Goal: Information Seeking & Learning: Learn about a topic

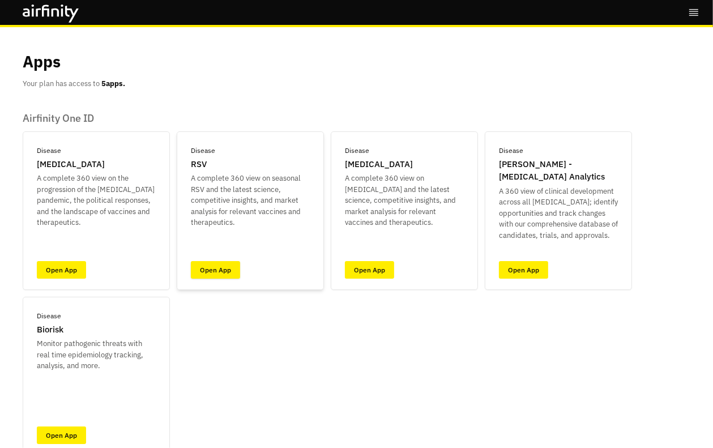
click at [228, 269] on link "Open App" at bounding box center [215, 270] width 49 height 18
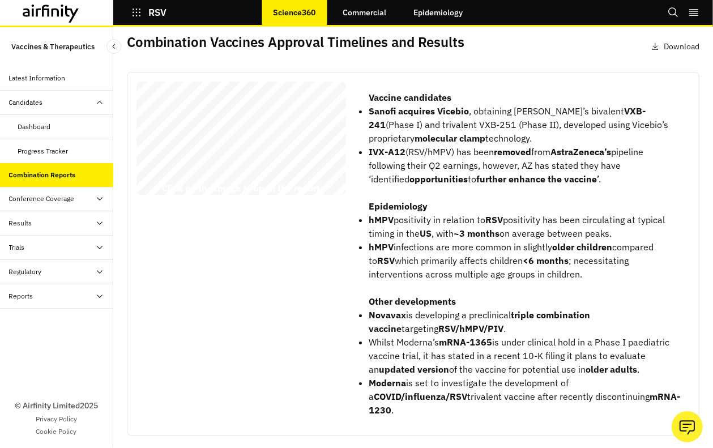
scroll to position [56, 0]
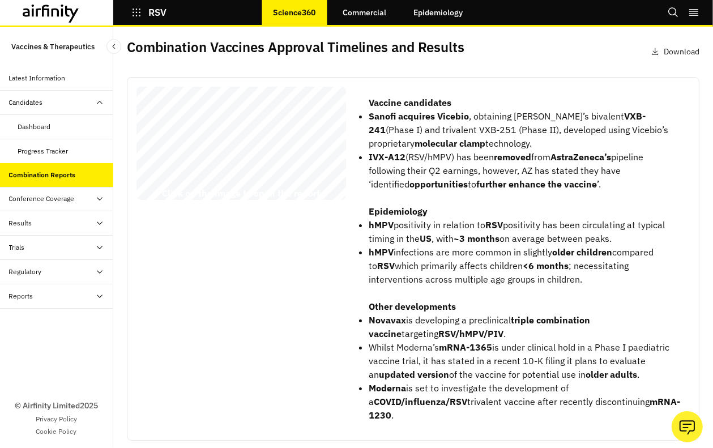
click at [66, 202] on div "Conference Coverage" at bounding box center [42, 199] width 66 height 10
click at [74, 225] on div "Daily Debriefs" at bounding box center [65, 223] width 95 height 10
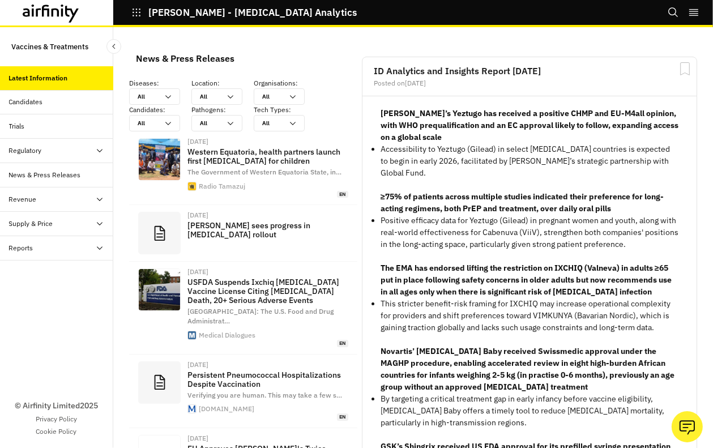
scroll to position [864, 331]
click at [175, 95] on div "All All" at bounding box center [154, 96] width 51 height 16
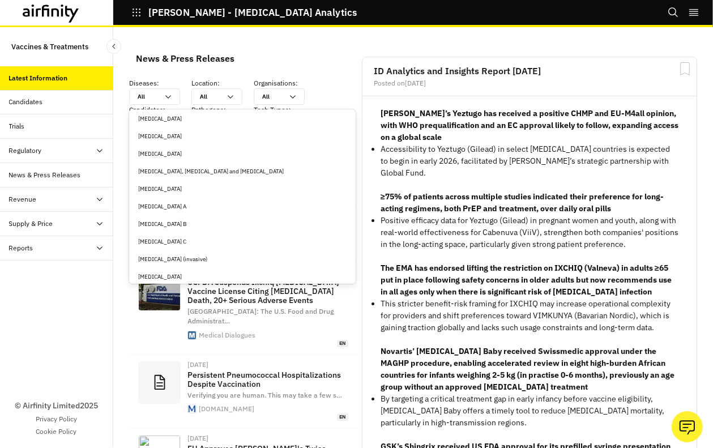
scroll to position [1727, 0]
click at [152, 185] on div "[MEDICAL_DATA]" at bounding box center [242, 187] width 208 height 8
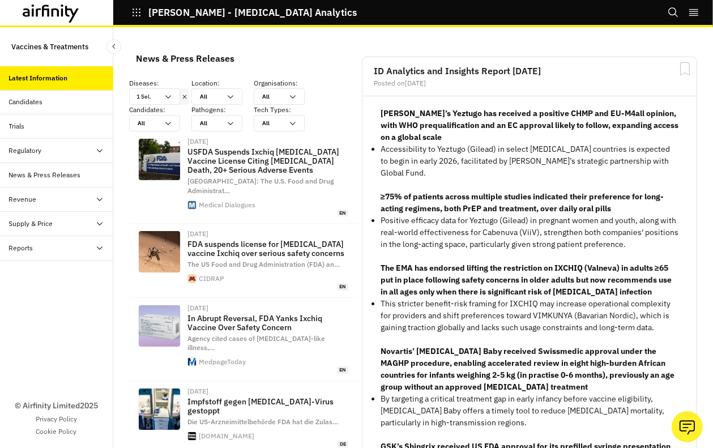
scroll to position [907, 331]
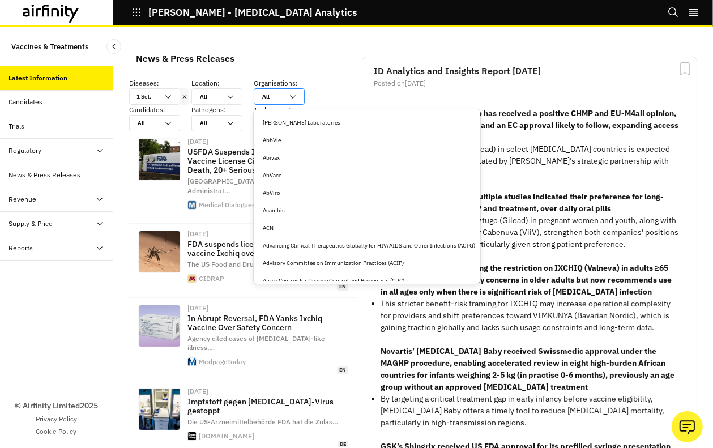
click at [293, 93] on icon at bounding box center [292, 96] width 9 height 9
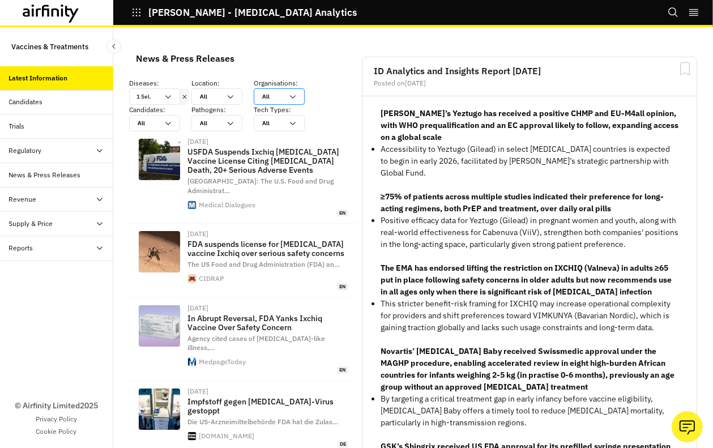
click at [293, 93] on icon at bounding box center [292, 96] width 9 height 9
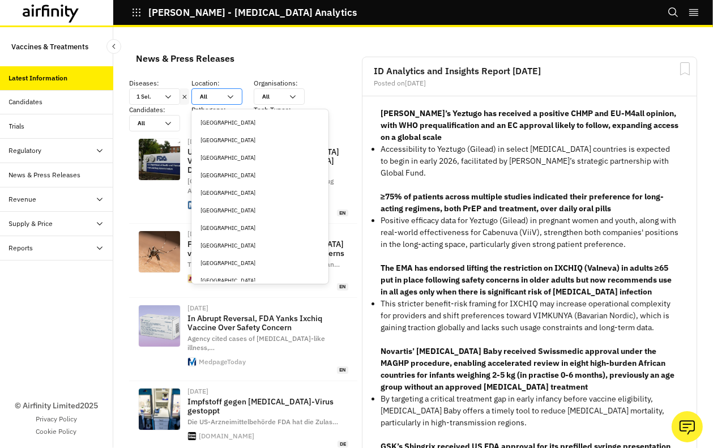
click at [231, 93] on icon at bounding box center [230, 96] width 9 height 9
type input "u"
type input "un"
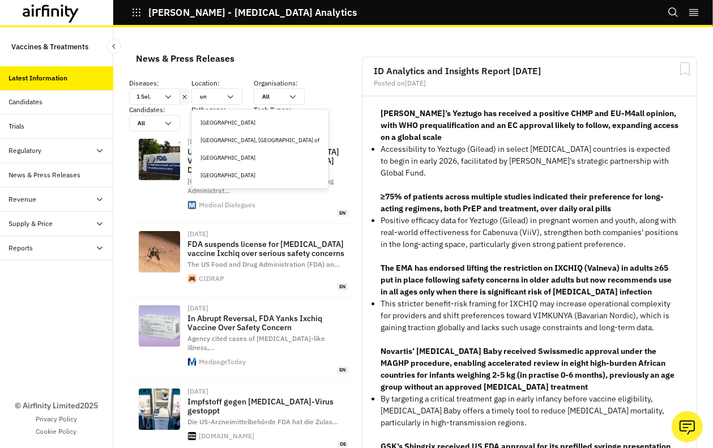
type input "uni"
click at [240, 163] on div "[GEOGRAPHIC_DATA]" at bounding box center [260, 158] width 133 height 18
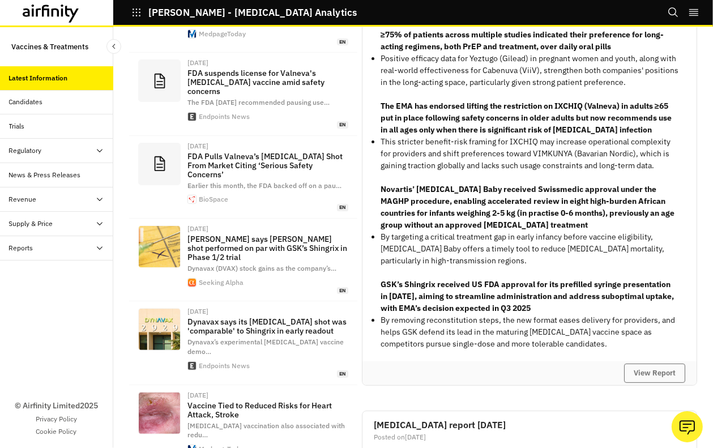
scroll to position [0, 0]
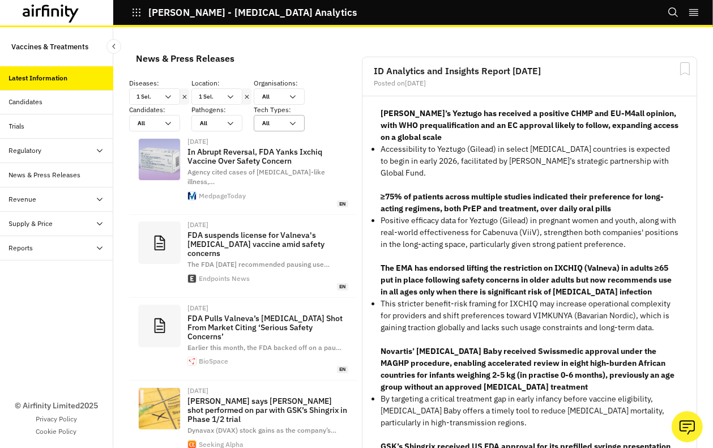
click at [297, 125] on icon at bounding box center [292, 123] width 9 height 9
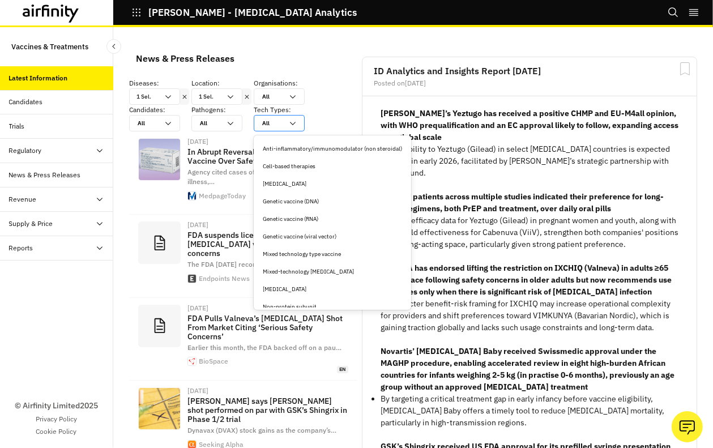
click at [297, 125] on div "All All" at bounding box center [279, 123] width 51 height 16
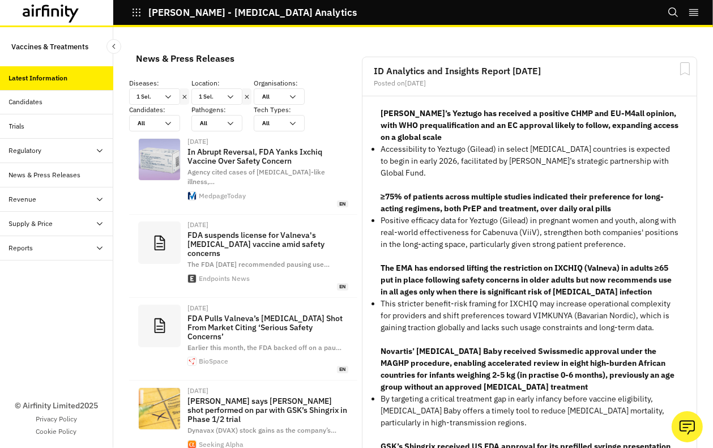
click at [28, 100] on div "Candidates" at bounding box center [26, 102] width 34 height 10
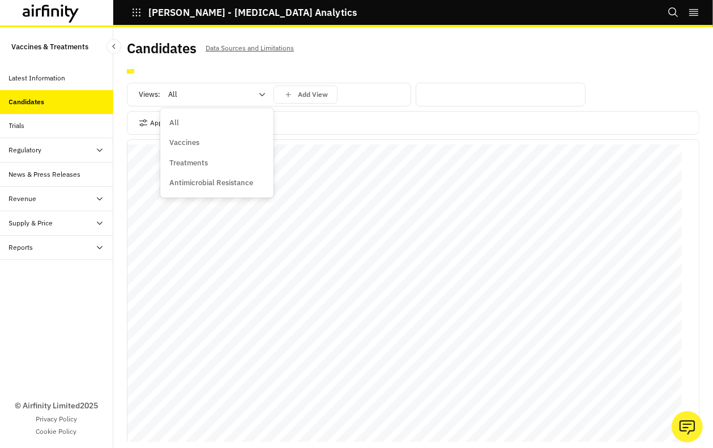
click at [198, 96] on div at bounding box center [210, 95] width 84 height 14
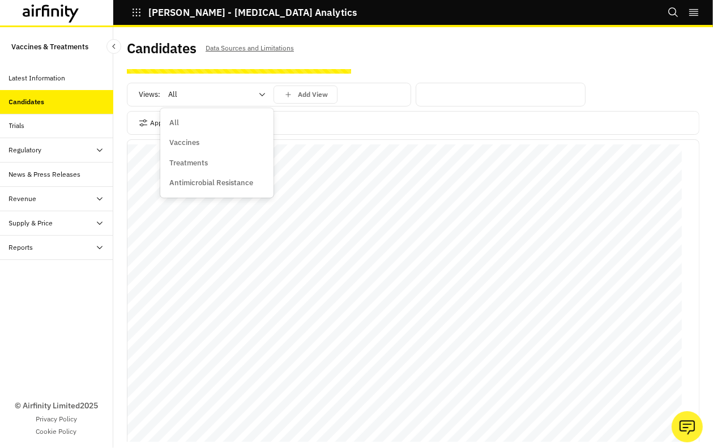
click at [407, 60] on div "Candidates Data Sources and Limitations" at bounding box center [270, 53] width 287 height 24
click at [164, 122] on button "Apply Filters" at bounding box center [164, 123] width 50 height 18
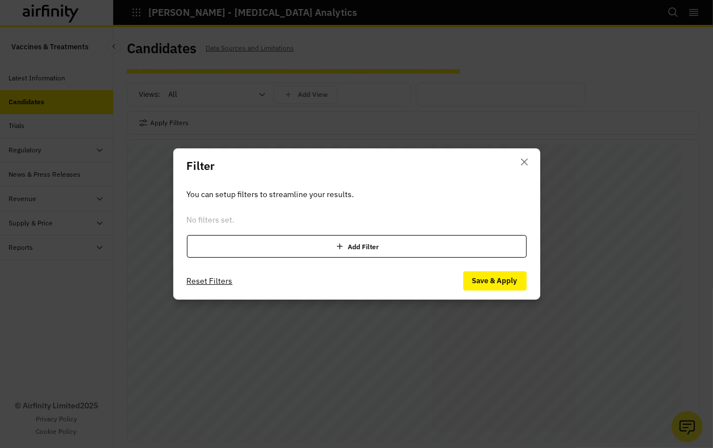
click at [283, 248] on div "Add Filter" at bounding box center [357, 246] width 340 height 23
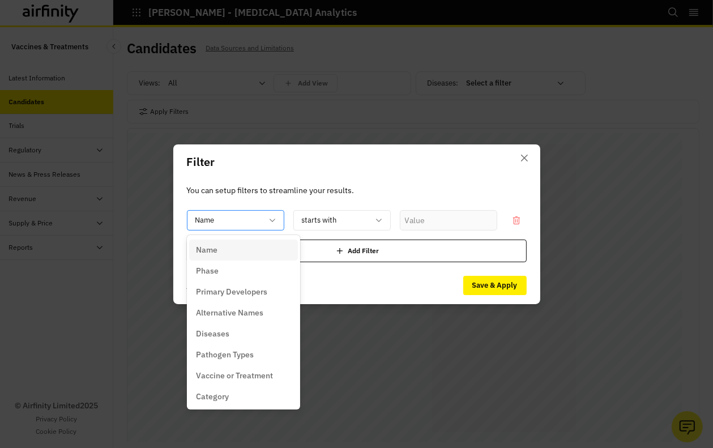
click at [258, 227] on div at bounding box center [228, 220] width 67 height 14
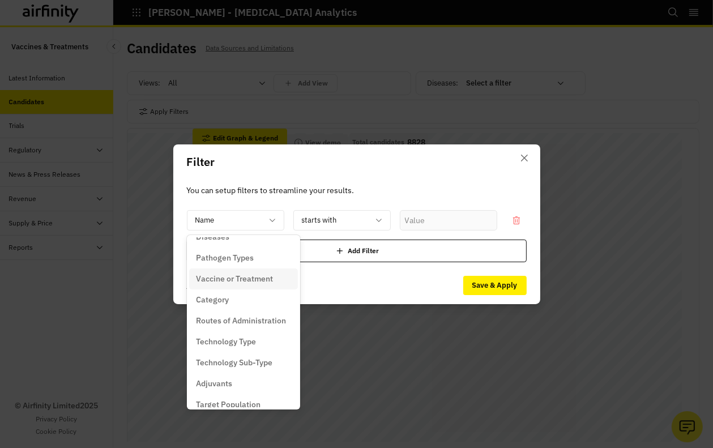
scroll to position [104, 0]
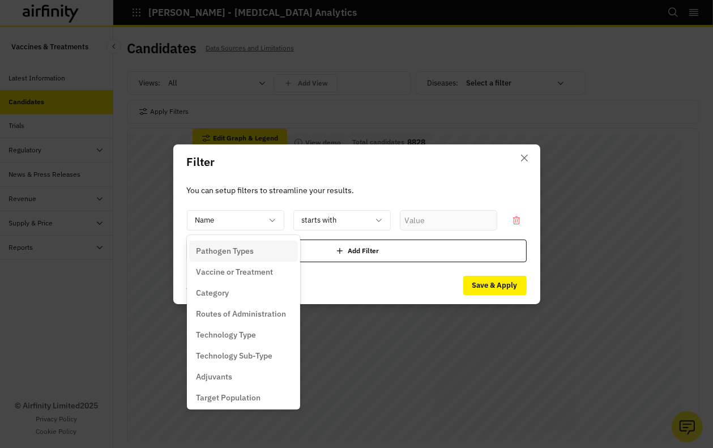
click at [252, 257] on div "Pathogen Types" at bounding box center [243, 251] width 109 height 21
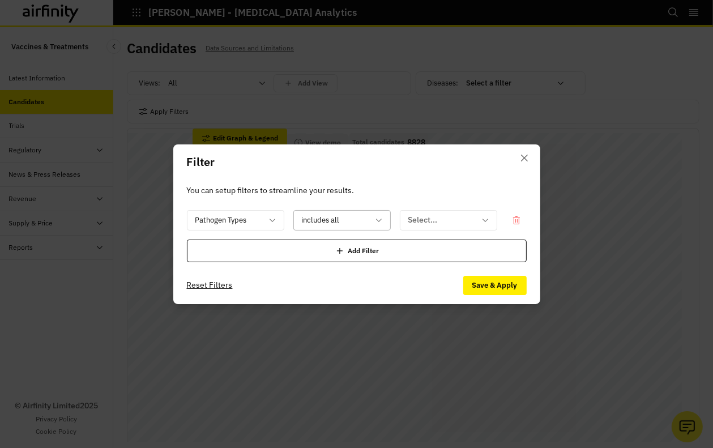
click at [354, 224] on div at bounding box center [335, 220] width 67 height 14
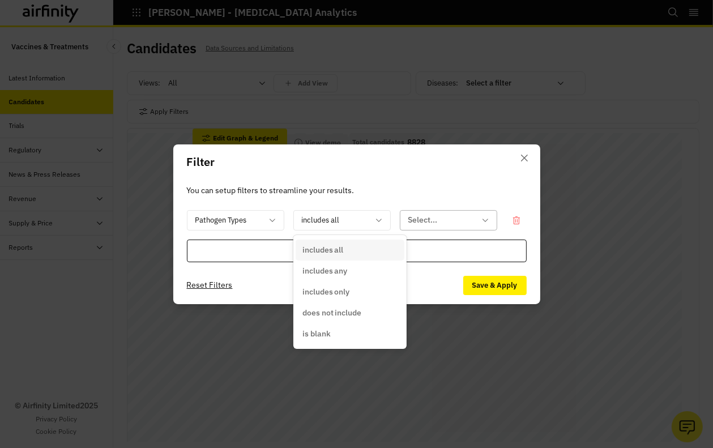
click at [438, 216] on div at bounding box center [442, 220] width 67 height 14
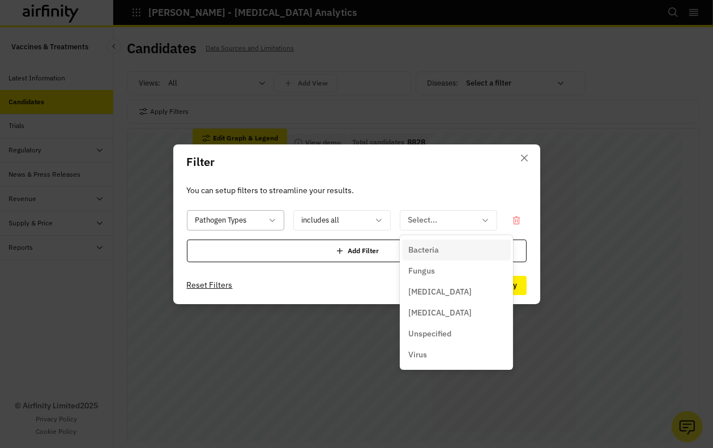
click at [246, 224] on div at bounding box center [228, 220] width 67 height 14
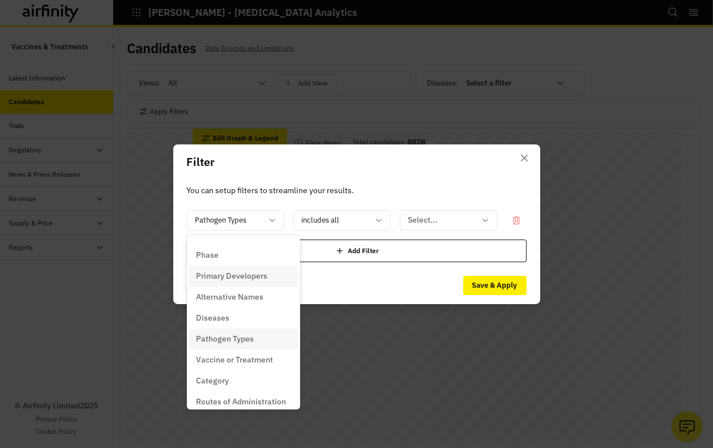
scroll to position [0, 0]
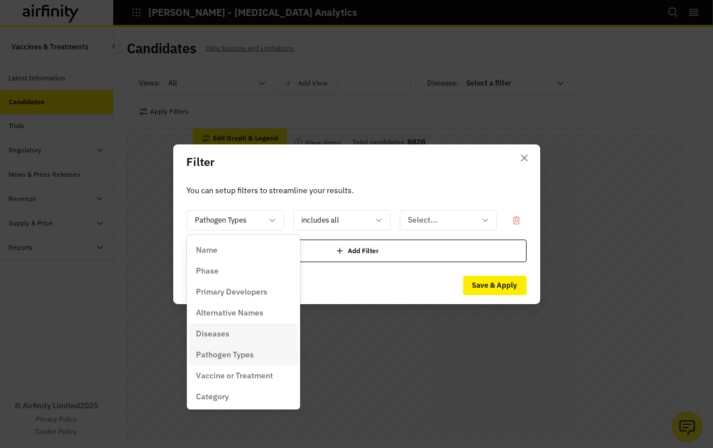
click at [246, 338] on div "Diseases" at bounding box center [243, 334] width 95 height 12
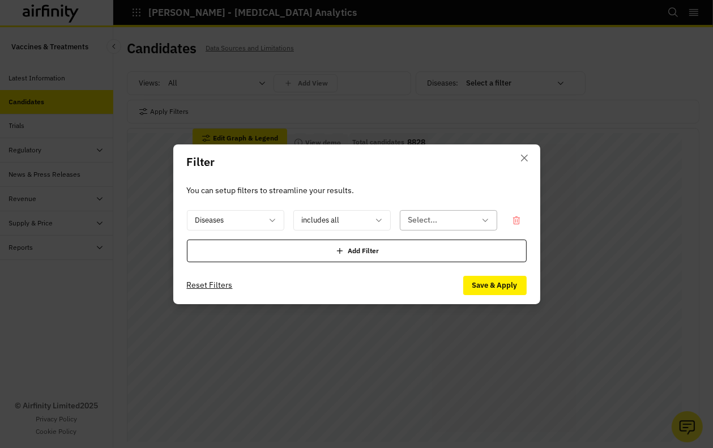
click at [421, 224] on div at bounding box center [442, 220] width 67 height 14
type input "meas"
click at [441, 249] on div "[MEDICAL_DATA]" at bounding box center [456, 250] width 95 height 12
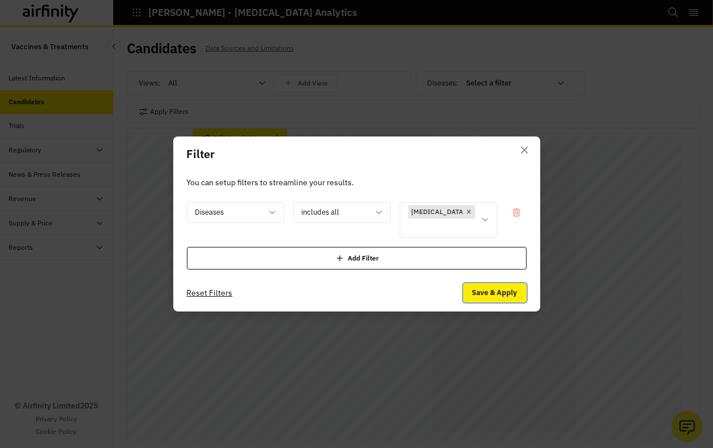
click at [493, 283] on button "Save & Apply" at bounding box center [494, 292] width 63 height 19
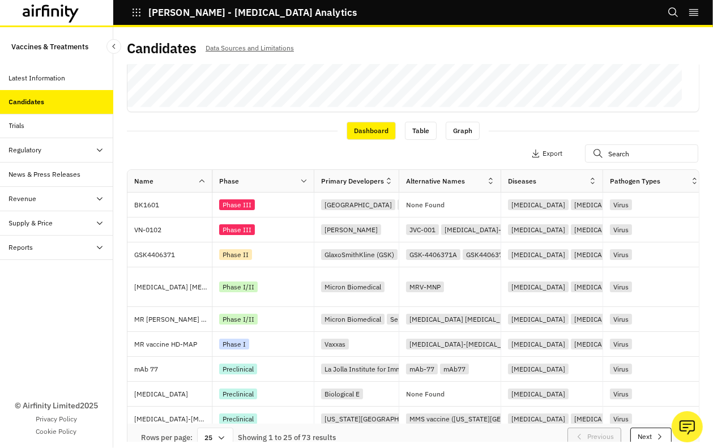
scroll to position [360, 0]
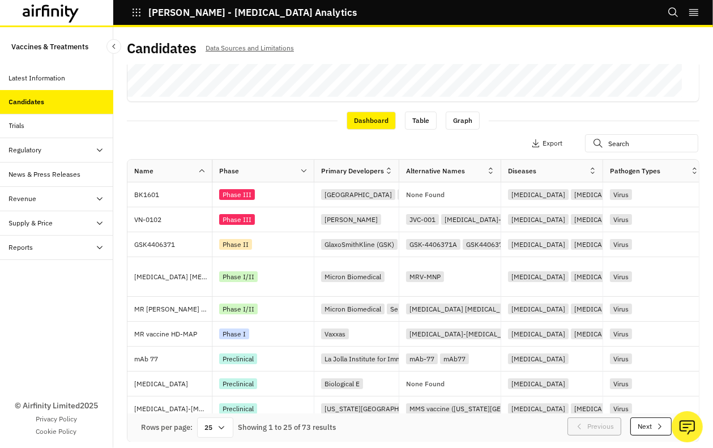
click at [580, 171] on div "Diseases" at bounding box center [544, 171] width 87 height 14
click at [594, 172] on icon at bounding box center [593, 171] width 4 height 6
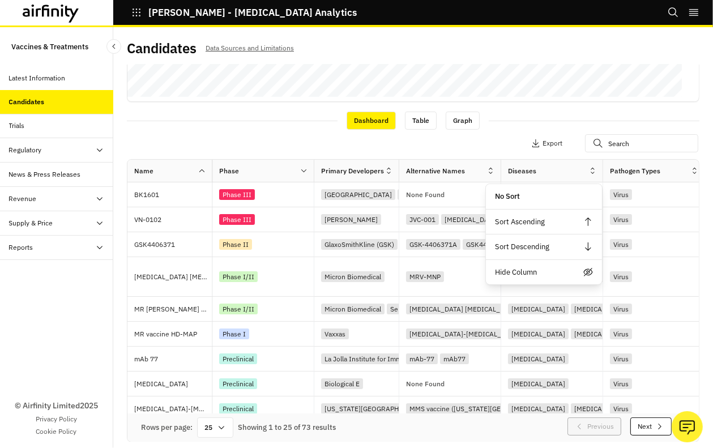
click at [594, 172] on icon at bounding box center [593, 171] width 4 height 6
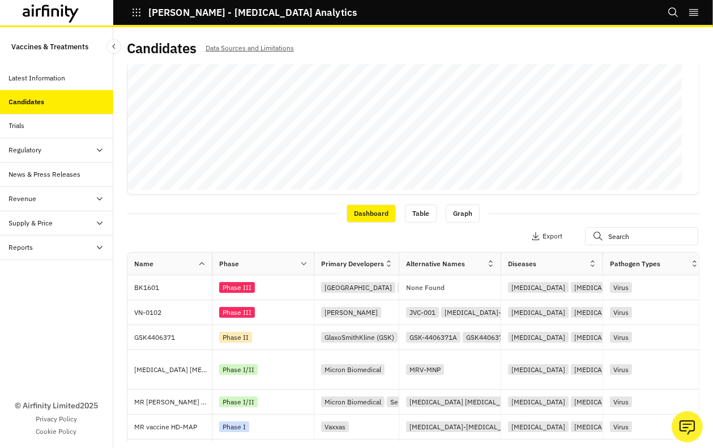
scroll to position [0, 0]
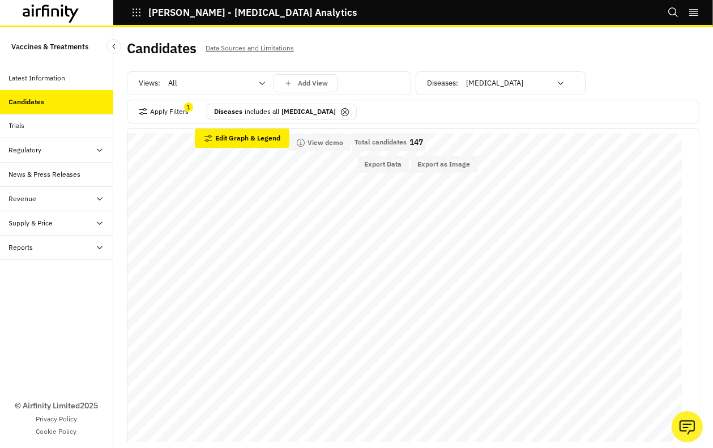
click at [359, 112] on div "Apply Filters 1 Diseases includes all [MEDICAL_DATA]" at bounding box center [413, 112] width 573 height 24
click at [171, 111] on button "Apply Filters" at bounding box center [164, 112] width 50 height 18
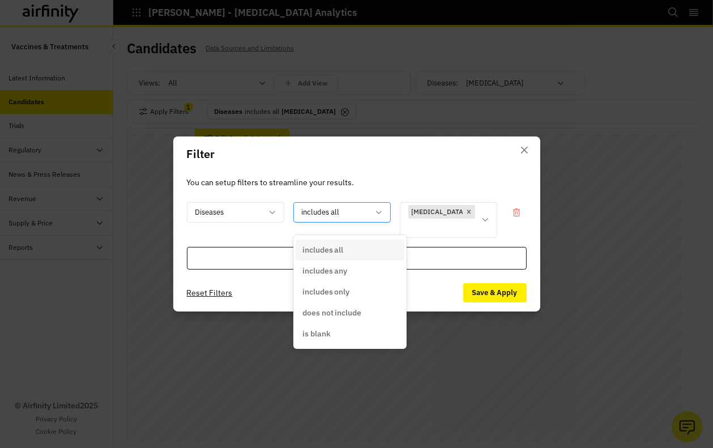
click at [377, 217] on icon at bounding box center [379, 212] width 9 height 9
click at [372, 292] on div "includes only" at bounding box center [350, 292] width 95 height 12
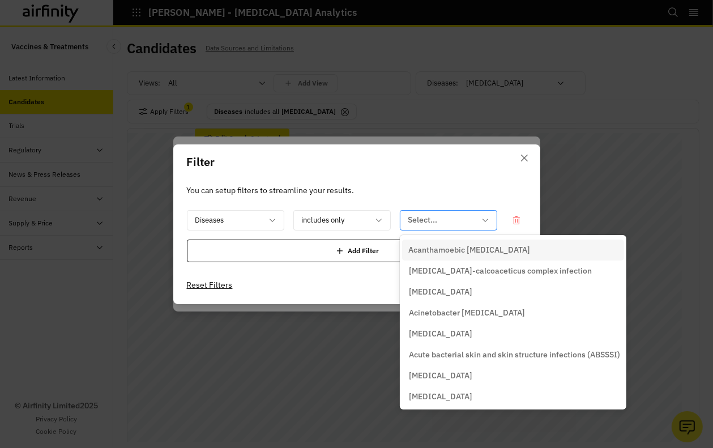
click at [453, 222] on div at bounding box center [442, 220] width 67 height 14
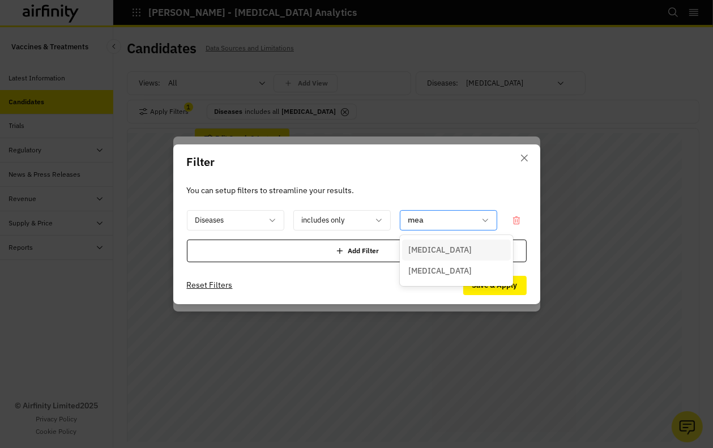
type input "meas"
click at [441, 246] on div "[MEDICAL_DATA]" at bounding box center [456, 250] width 95 height 12
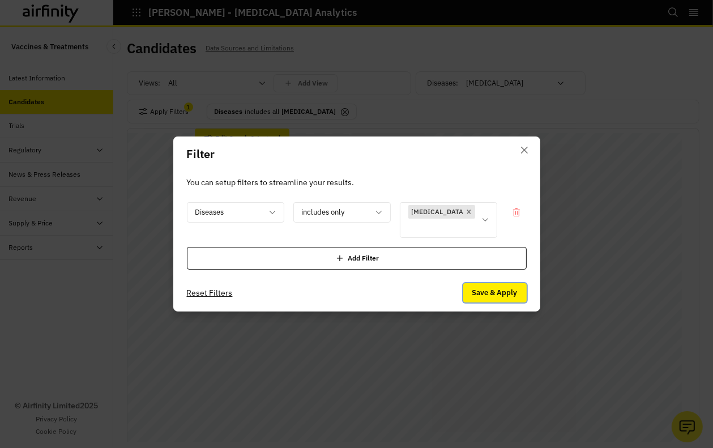
click at [489, 287] on button "Save & Apply" at bounding box center [494, 292] width 63 height 19
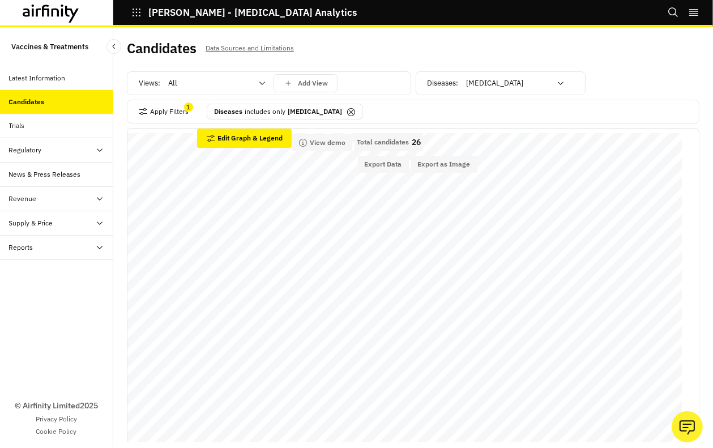
click at [242, 113] on p "Diseases includes only [MEDICAL_DATA]" at bounding box center [278, 112] width 128 height 10
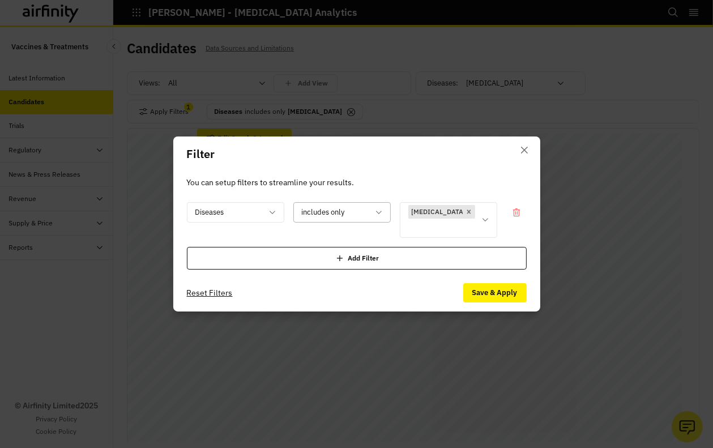
click at [374, 222] on div "includes only" at bounding box center [334, 212] width 80 height 19
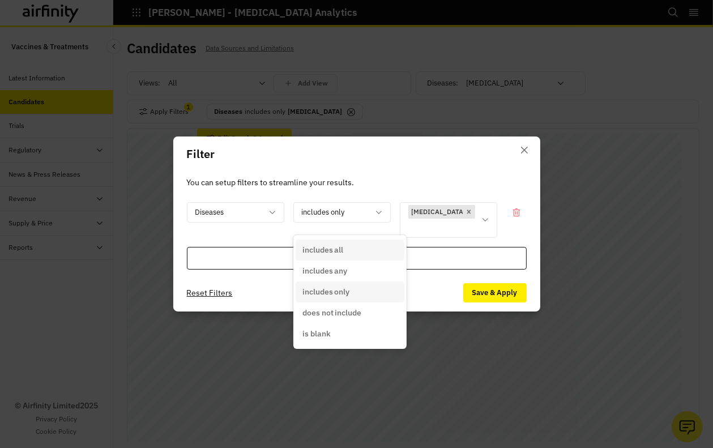
click at [339, 247] on p "includes all" at bounding box center [323, 250] width 41 height 12
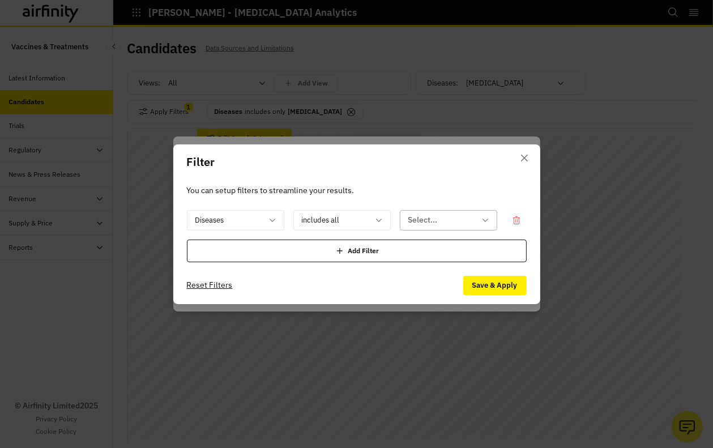
click at [441, 219] on div at bounding box center [442, 220] width 67 height 14
type input "[MEDICAL_DATA]"
click at [432, 258] on div "[MEDICAL_DATA]" at bounding box center [456, 250] width 109 height 21
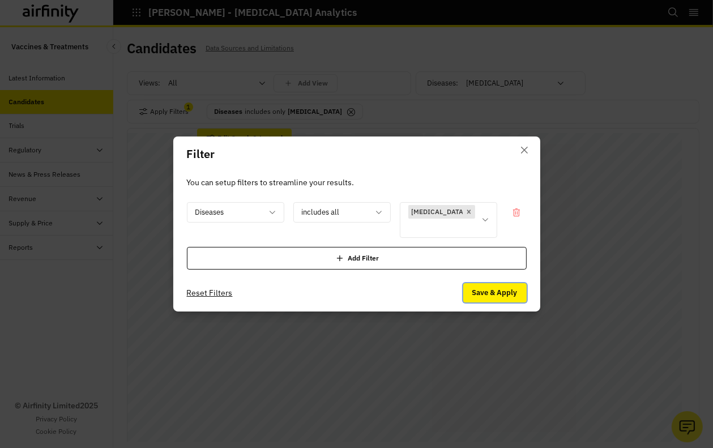
click at [491, 290] on button "Save & Apply" at bounding box center [494, 292] width 63 height 19
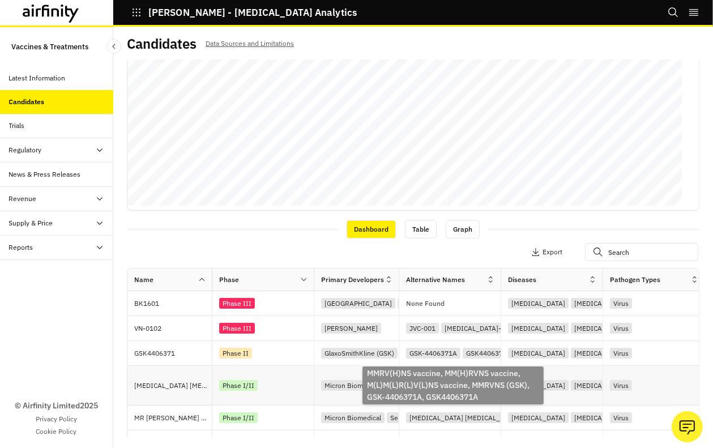
scroll to position [240, 0]
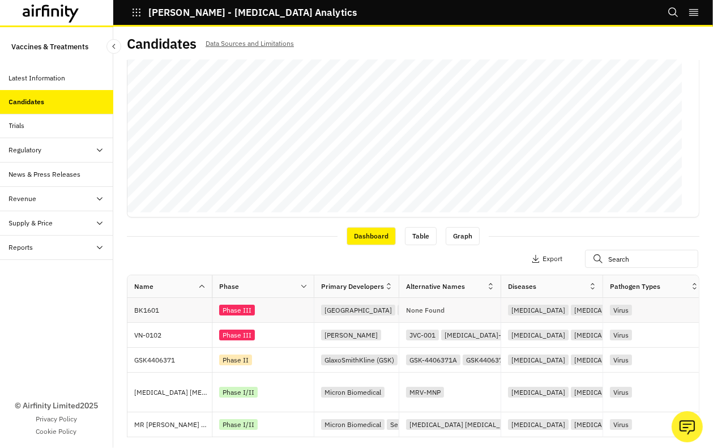
click at [149, 310] on p "BK1601" at bounding box center [173, 310] width 78 height 11
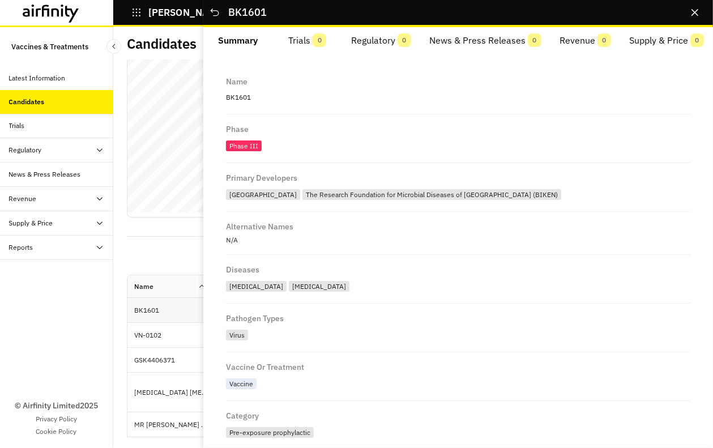
click at [149, 310] on p "BK1601" at bounding box center [173, 310] width 78 height 11
